Goal: Information Seeking & Learning: Learn about a topic

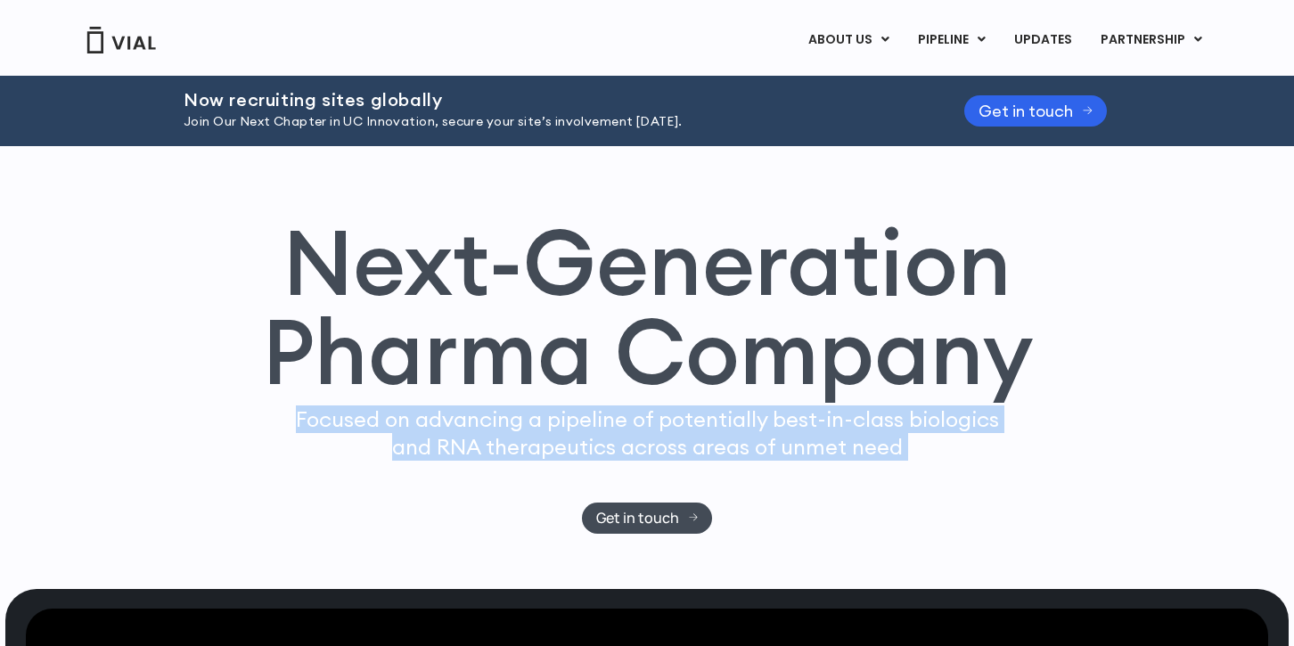
click at [505, 430] on p "Focused on advancing a pipeline of potentially best-in-class biologics and RNA …" at bounding box center [647, 433] width 718 height 55
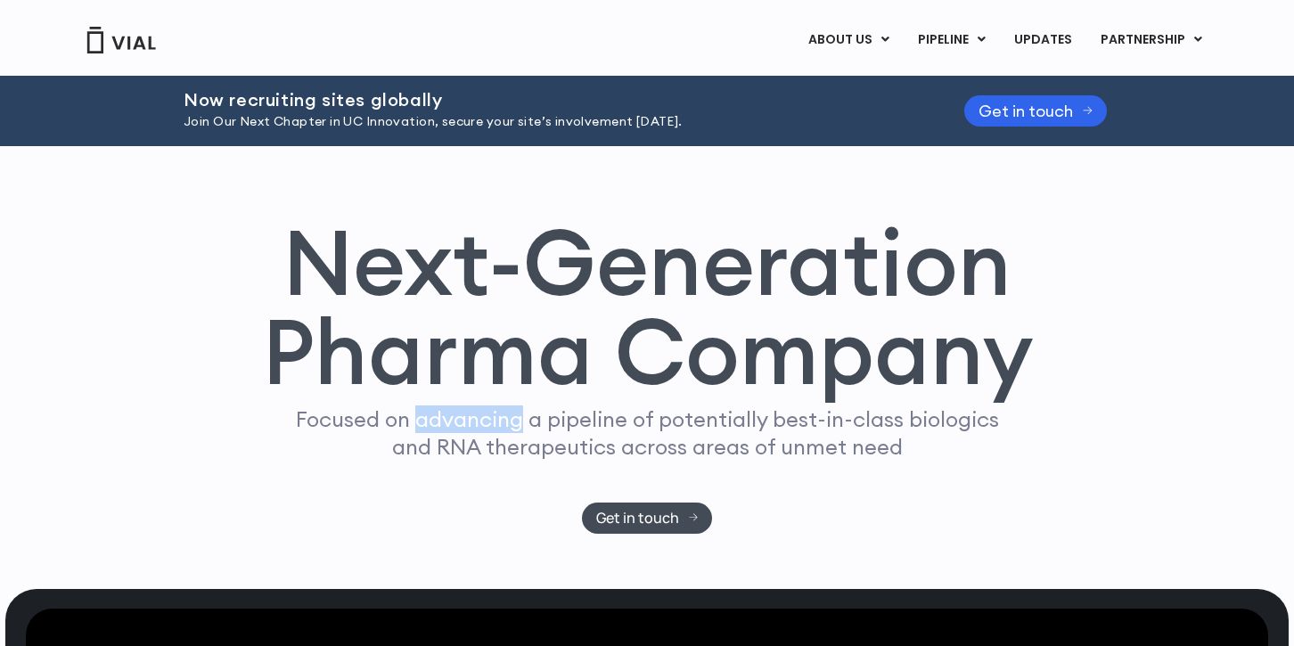
click at [505, 430] on p "Focused on advancing a pipeline of potentially best-in-class biologics and RNA …" at bounding box center [647, 433] width 718 height 55
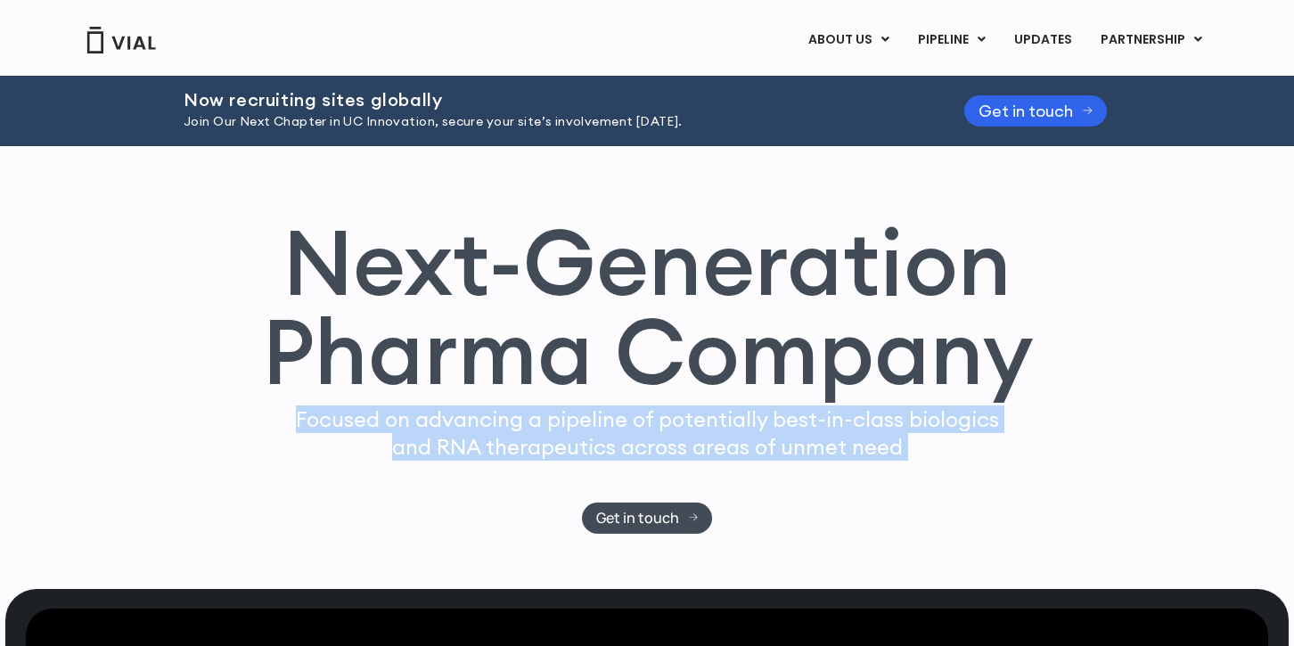
click at [505, 430] on p "Focused on advancing a pipeline of potentially best-in-class biologics and RNA …" at bounding box center [647, 433] width 718 height 55
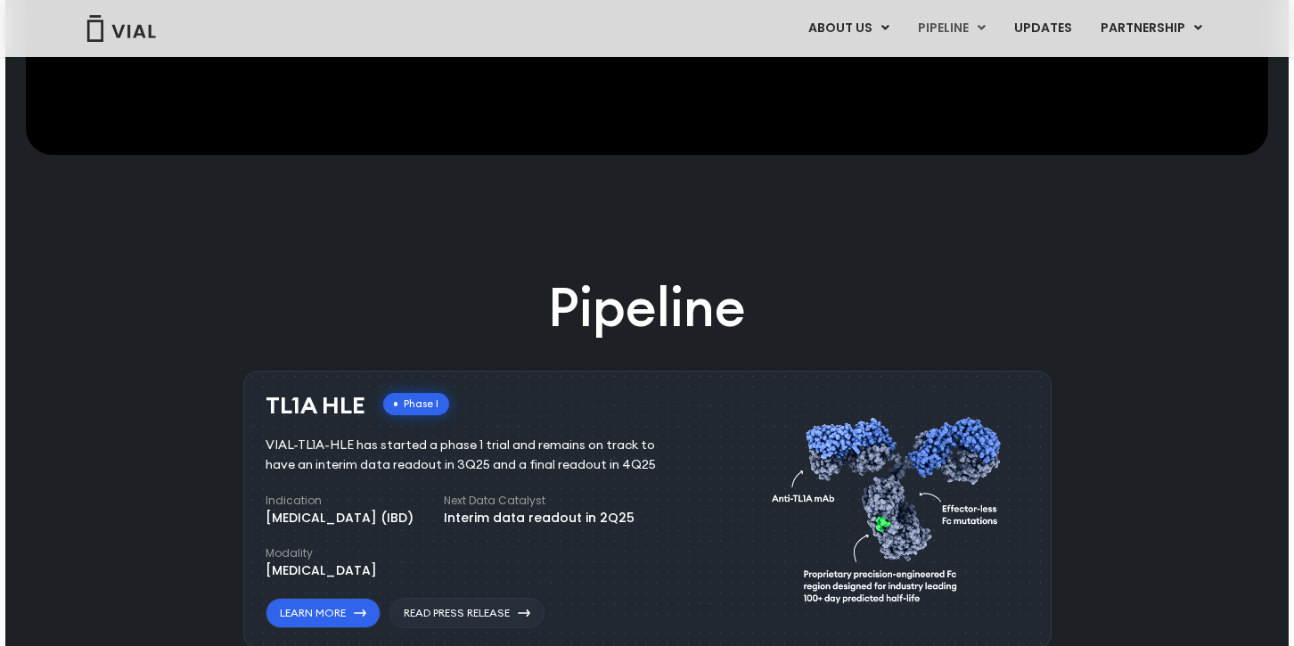
scroll to position [974, 0]
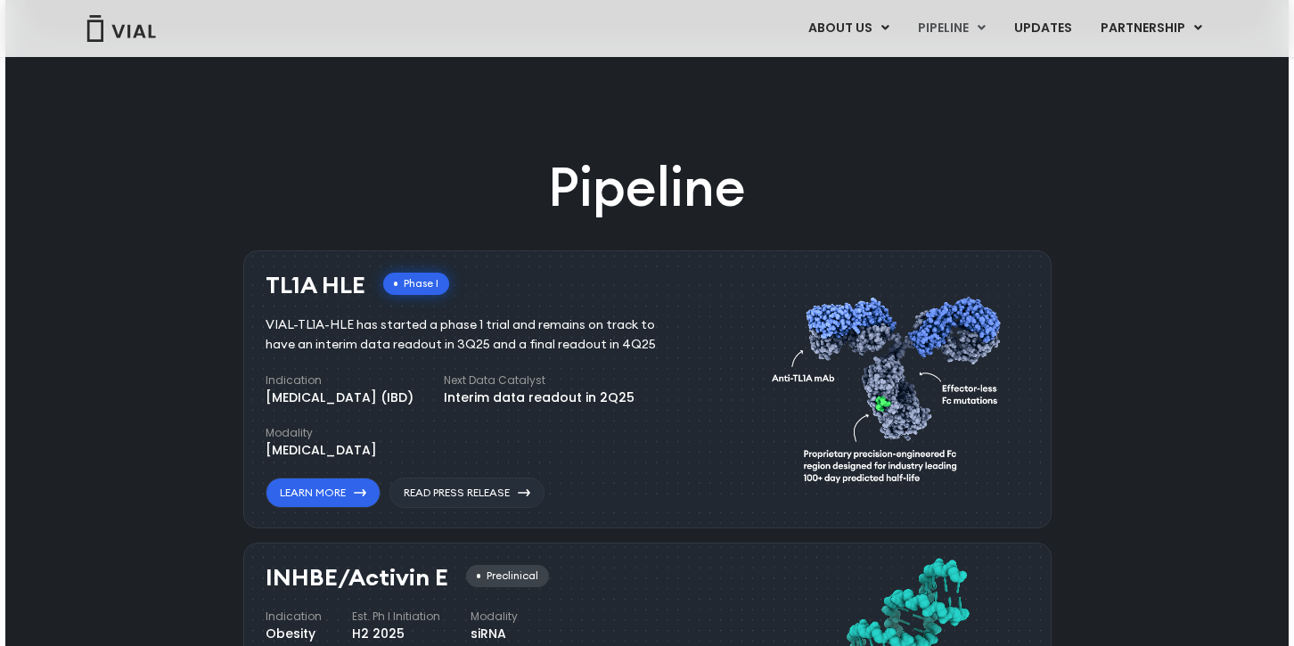
drag, startPoint x: 246, startPoint y: 325, endPoint x: 459, endPoint y: 439, distance: 241.2
click at [459, 439] on div "TL1A HLE Phase I VIAL-TL1A-HLE has started a phase 1 trial and remains on track…" at bounding box center [647, 389] width 808 height 279
click at [433, 336] on div "VIAL-TL1A-HLE has started a phase 1 trial and remains on track to have an inter…" at bounding box center [474, 335] width 416 height 39
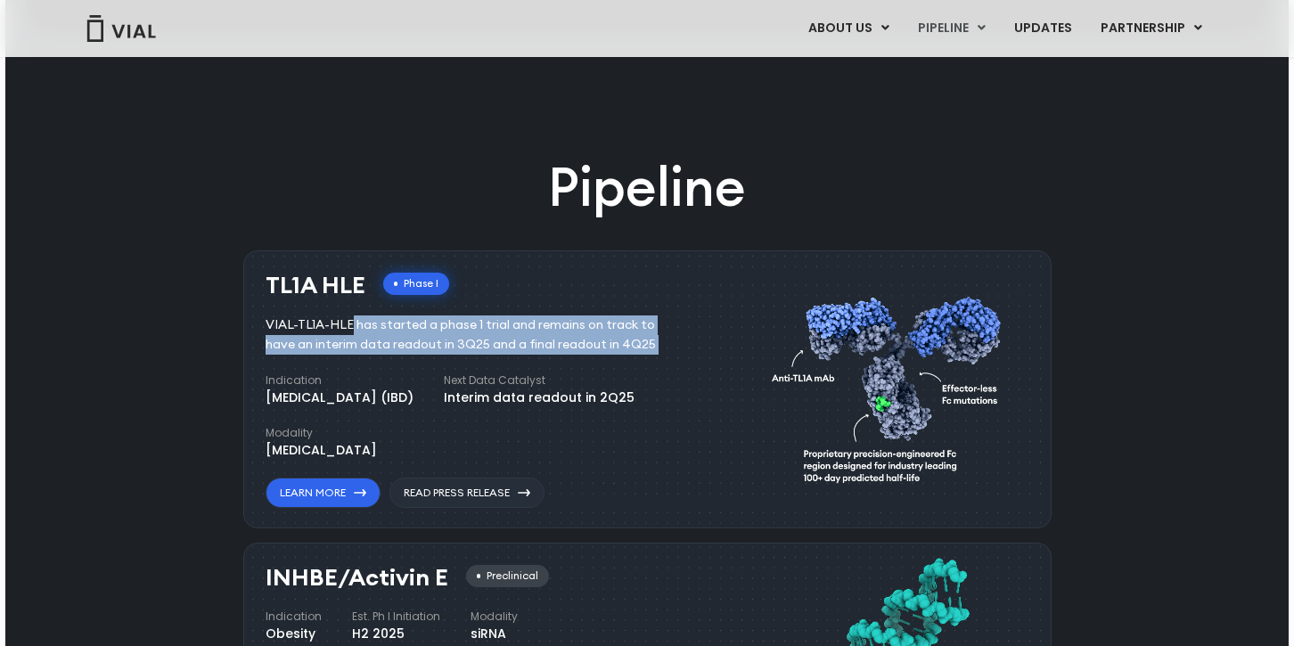
click at [433, 336] on div "VIAL-TL1A-HLE has started a phase 1 trial and remains on track to have an inter…" at bounding box center [474, 335] width 416 height 39
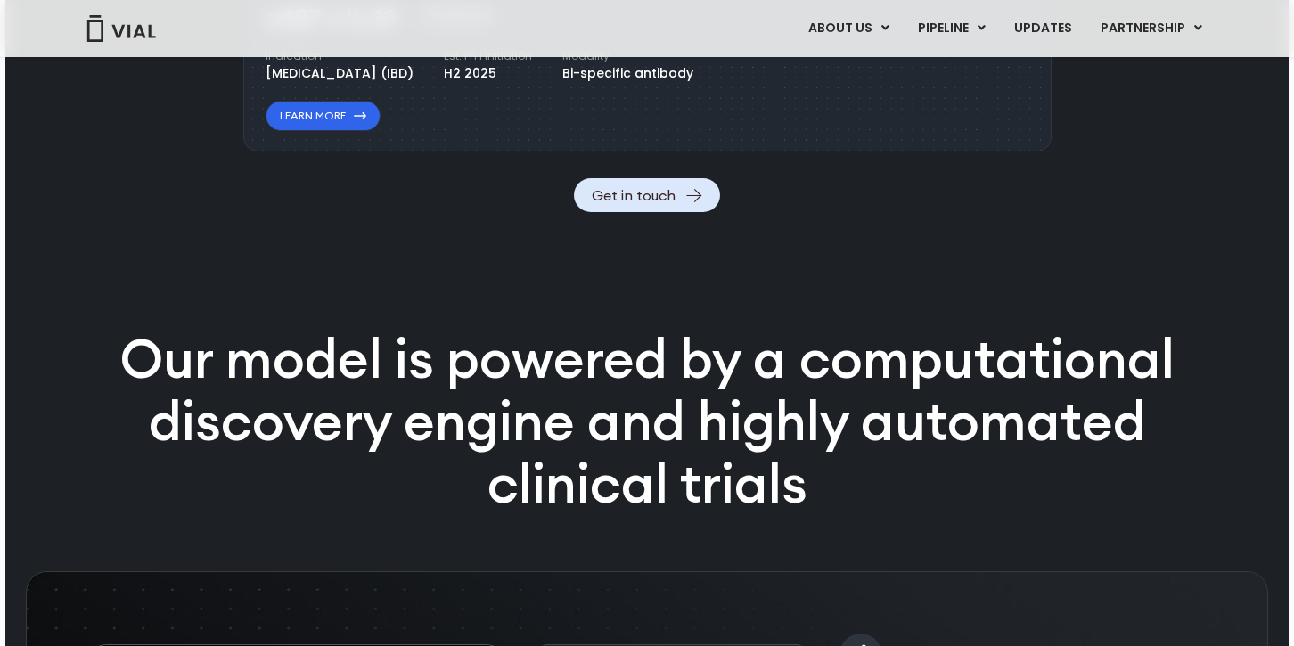
scroll to position [1857, 0]
